Goal: Check status: Check status

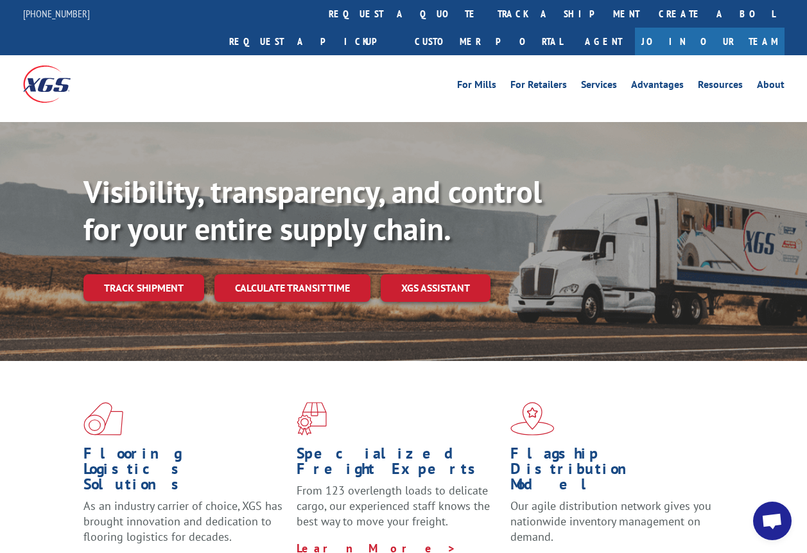
click at [157, 274] on link "Track shipment" at bounding box center [143, 287] width 121 height 27
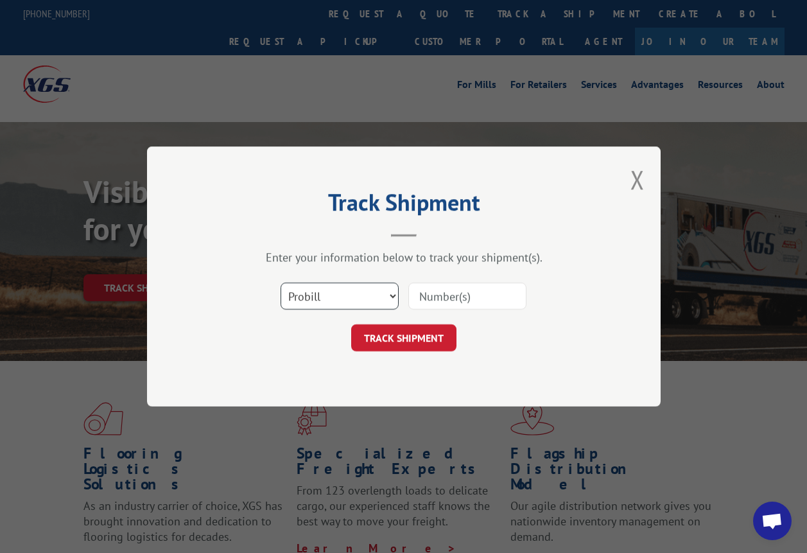
click at [364, 300] on select "Select category... Probill BOL PO" at bounding box center [340, 296] width 118 height 27
select select "bol"
click at [281, 283] on select "Select category... Probill BOL PO" at bounding box center [340, 296] width 118 height 27
click at [444, 299] on input at bounding box center [467, 296] width 118 height 27
type input "0910712"
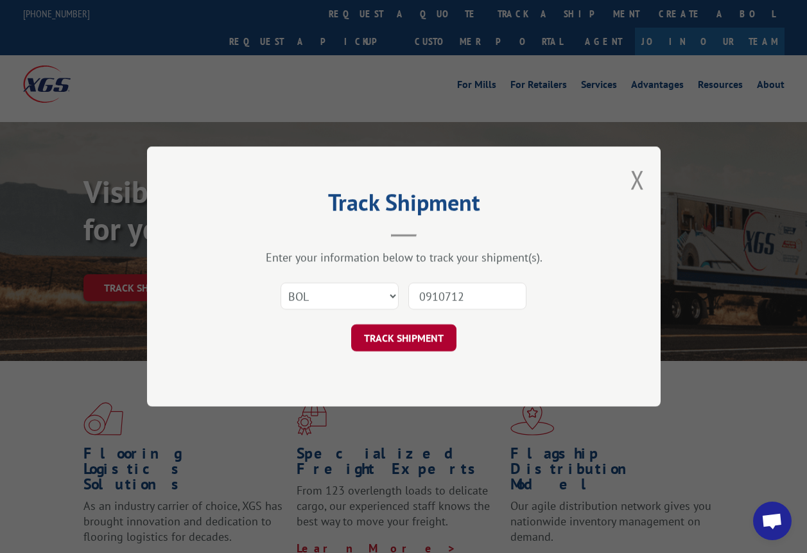
click at [419, 341] on button "TRACK SHIPMENT" at bounding box center [403, 337] width 105 height 27
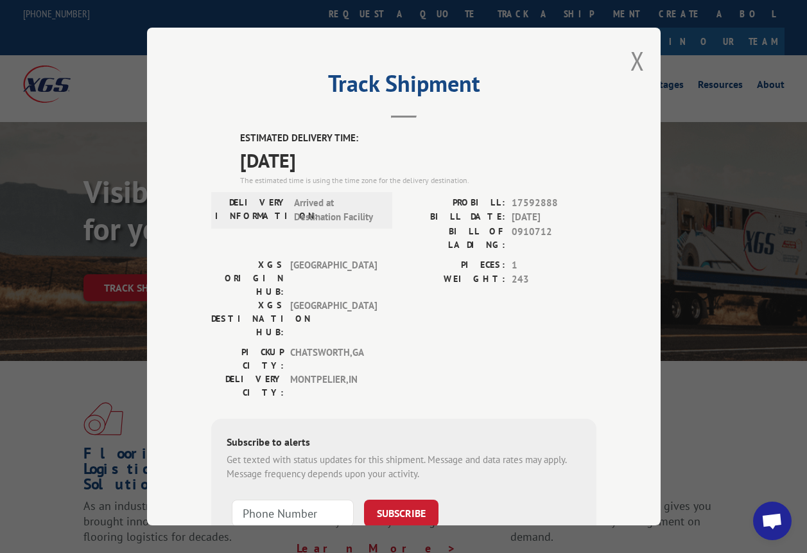
drag, startPoint x: 631, startPoint y: 59, endPoint x: 407, endPoint y: 38, distance: 225.1
click at [631, 59] on button "Close modal" at bounding box center [638, 61] width 14 height 34
